Goal: Task Accomplishment & Management: Manage account settings

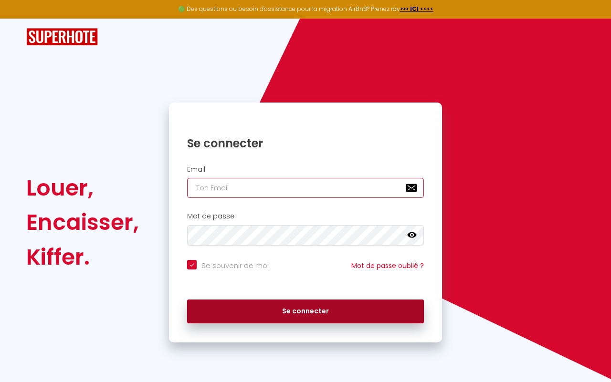
type input "[EMAIL_ADDRESS][DOMAIN_NAME]"
click at [306, 316] on button "Se connecter" at bounding box center [305, 312] width 237 height 24
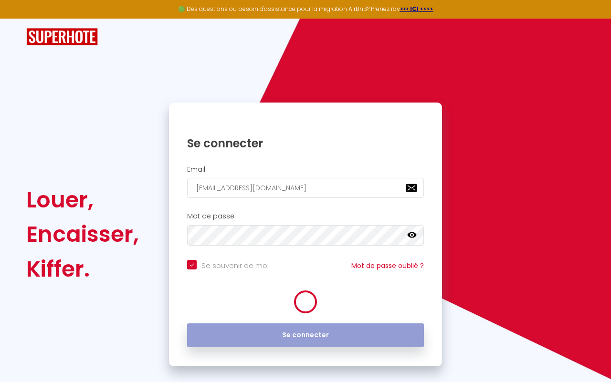
checkbox input "true"
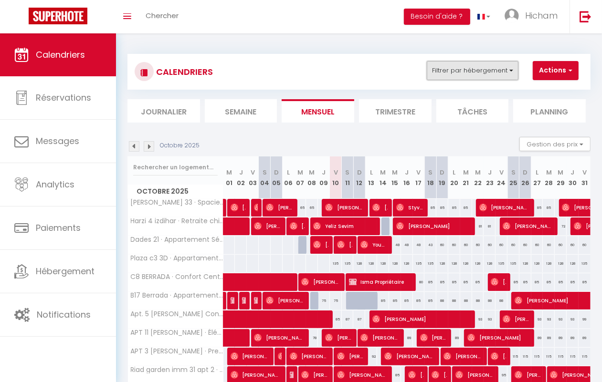
click at [440, 74] on button "Filtrer par hébergement" at bounding box center [473, 70] width 92 height 19
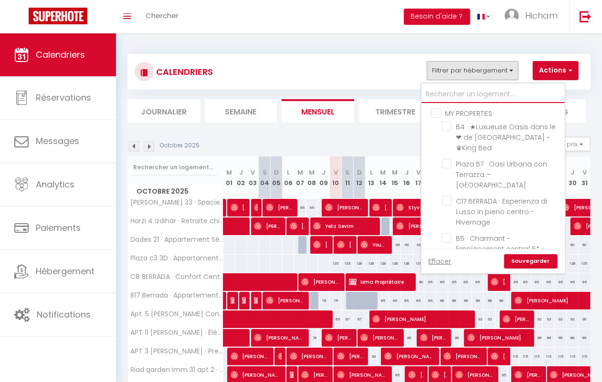
click at [440, 96] on input "text" at bounding box center [493, 94] width 143 height 17
type input "b"
checkbox input "false"
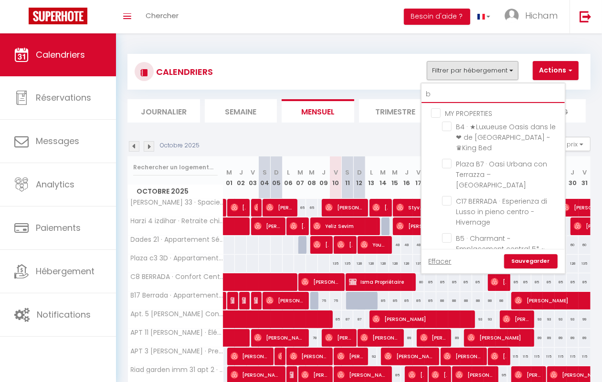
checkbox input "false"
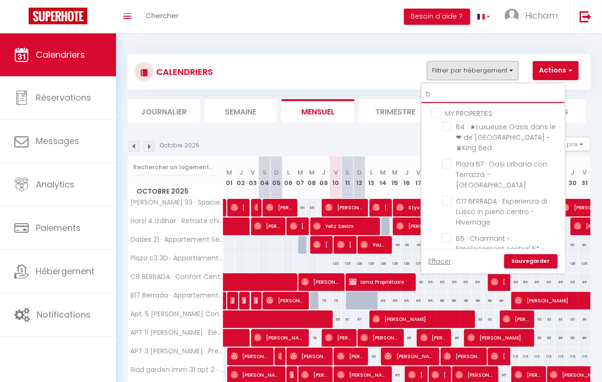
checkbox input "false"
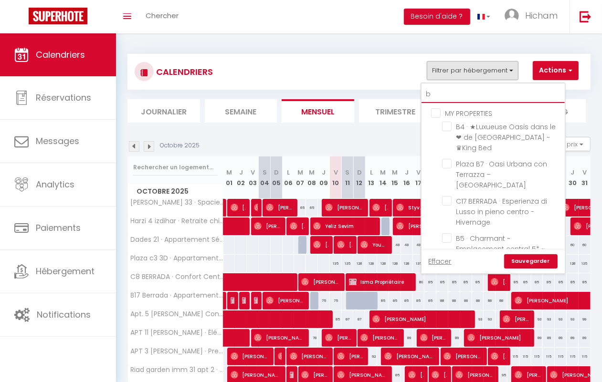
checkbox input "false"
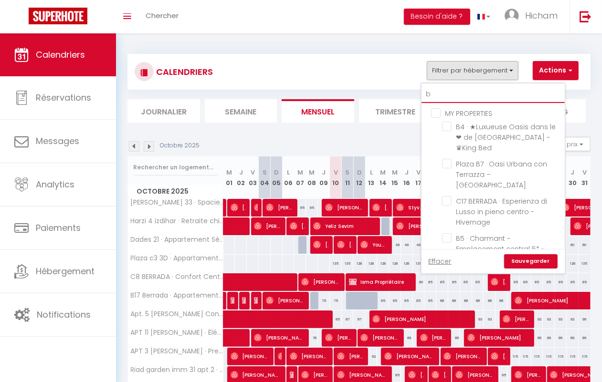
checkbox input "false"
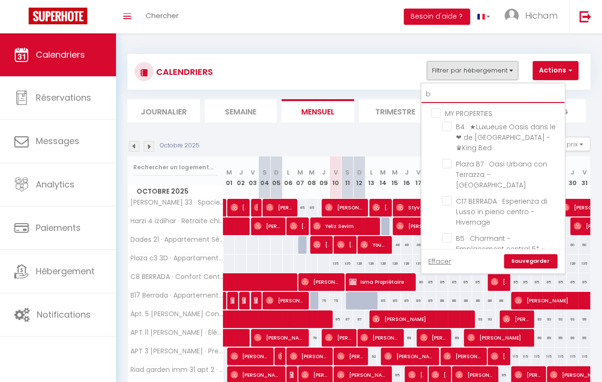
checkbox input "false"
type input "b4"
checkbox input "false"
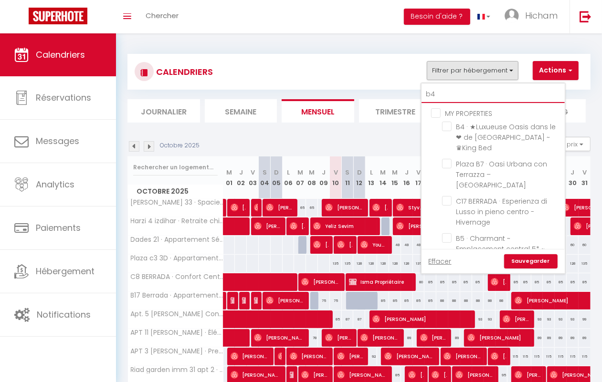
checkbox input "false"
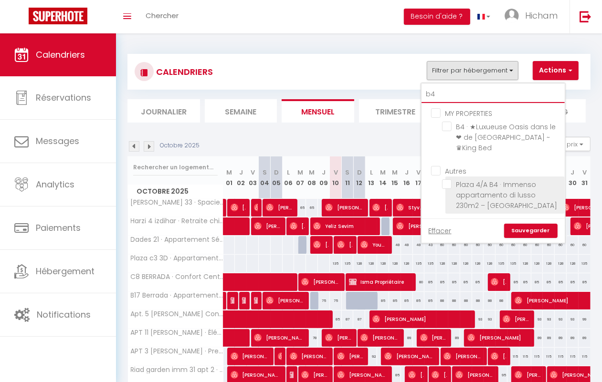
type input "b4"
click at [450, 179] on li "Plaza 4/A B4 · Immenso appartamento di lusso 230m2 – [GEOGRAPHIC_DATA]" at bounding box center [504, 195] width 119 height 37
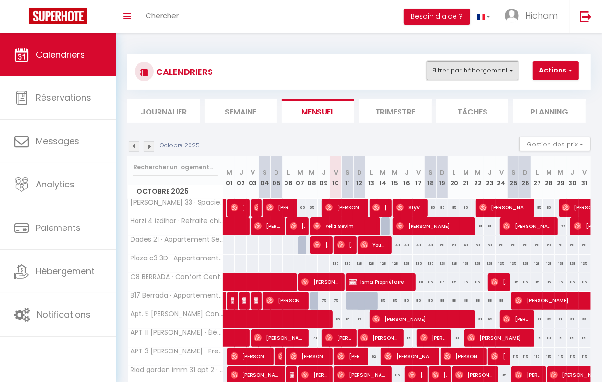
click at [467, 75] on button "Filtrer par hébergement" at bounding box center [473, 70] width 92 height 19
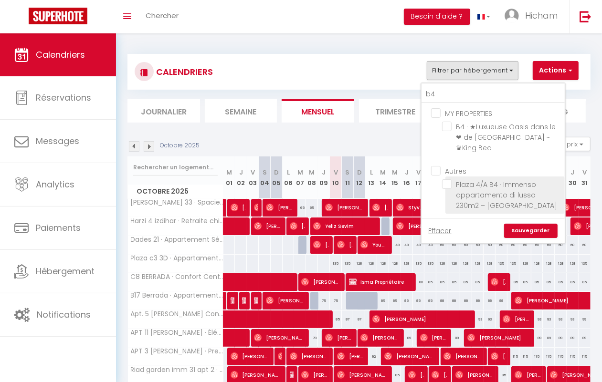
click at [447, 179] on input "Plaza 4/A B4 · Immenso appartamento di lusso 230m2 – [GEOGRAPHIC_DATA]" at bounding box center [501, 184] width 119 height 10
checkbox input "true"
checkbox input "false"
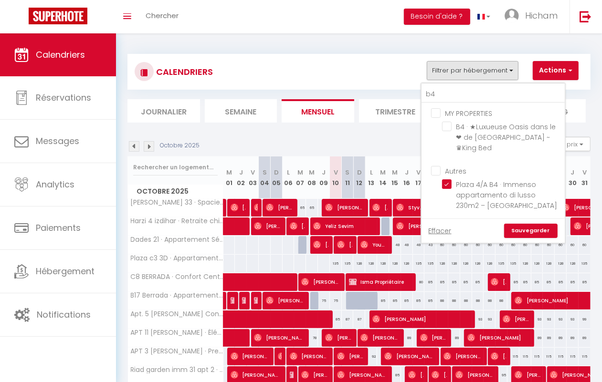
click at [541, 224] on link "Sauvegarder" at bounding box center [530, 231] width 53 height 14
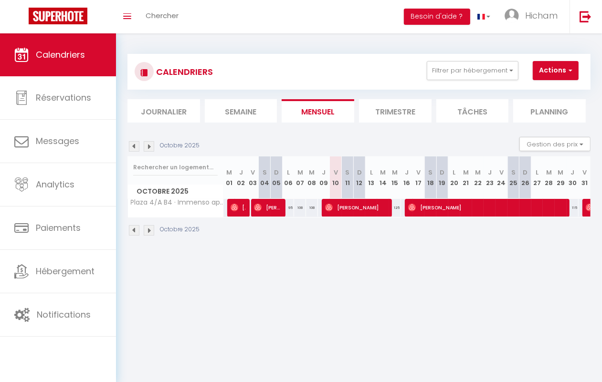
click at [151, 149] on img at bounding box center [149, 146] width 11 height 11
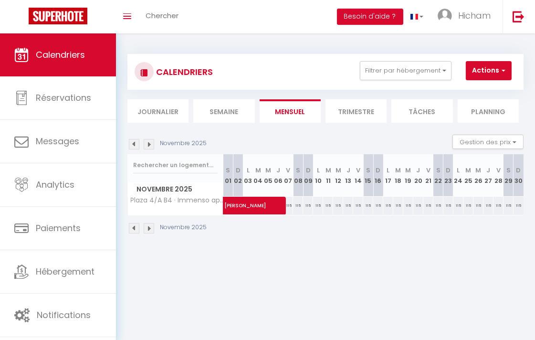
click at [147, 146] on img at bounding box center [149, 144] width 11 height 11
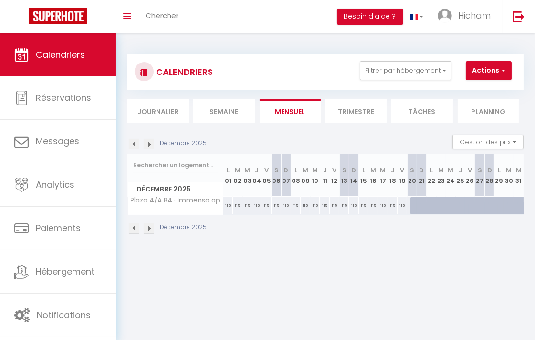
click at [129, 144] on img at bounding box center [134, 144] width 11 height 11
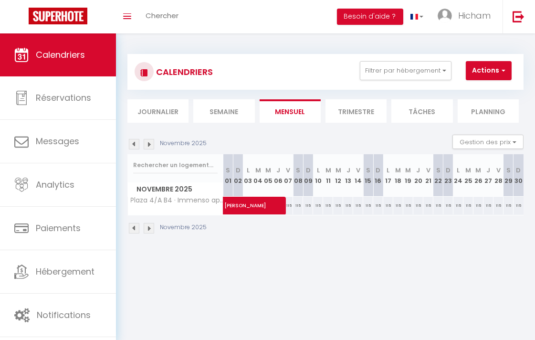
click at [129, 144] on img at bounding box center [134, 144] width 11 height 11
